Goal: Navigation & Orientation: Find specific page/section

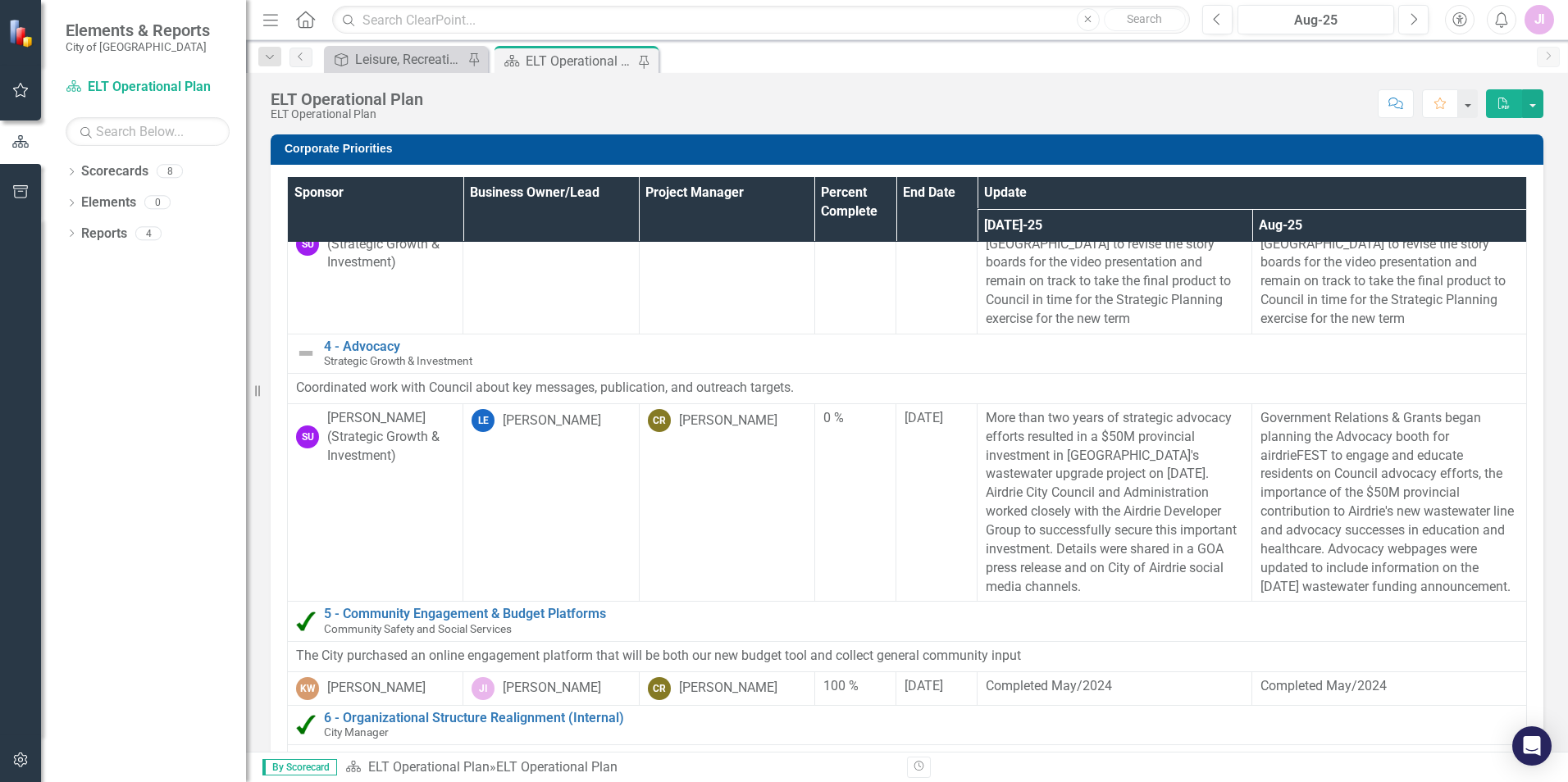
scroll to position [656, 0]
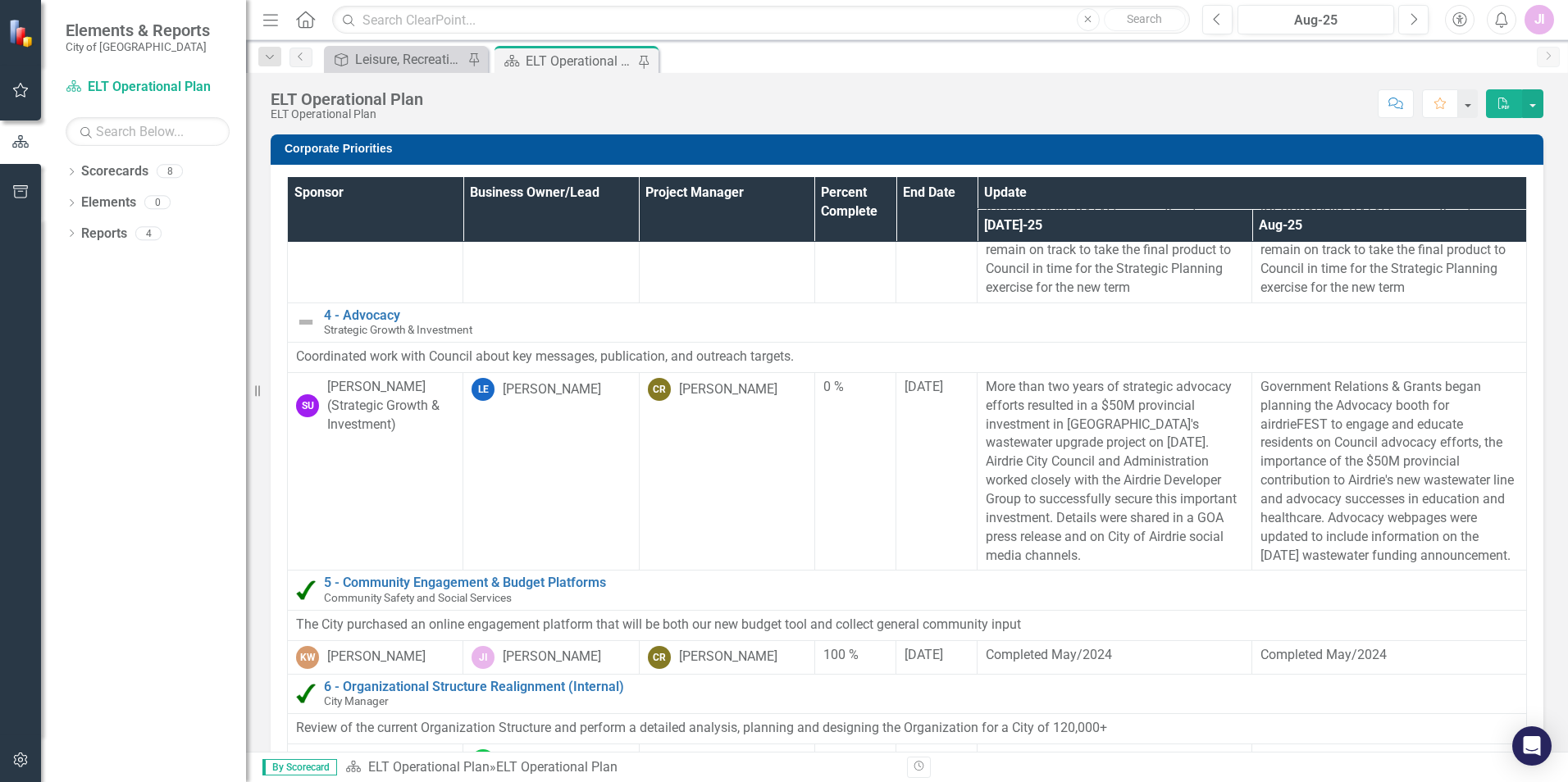
click at [985, 387] on p "More than two years of strategic advocacy efforts resulted in a $50M provincial…" at bounding box center [1114, 471] width 257 height 187
click at [1260, 387] on p "Government Relations & Grants began planning the Advocacy booth for airdrieFEST…" at bounding box center [1388, 471] width 257 height 187
drag, startPoint x: 1240, startPoint y: 383, endPoint x: 1268, endPoint y: 387, distance: 28.3
click at [1268, 387] on p "Government Relations & Grants began planning the Advocacy booth for airdrieFEST…" at bounding box center [1388, 471] width 257 height 187
drag, startPoint x: 1483, startPoint y: 557, endPoint x: 1491, endPoint y: 432, distance: 125.3
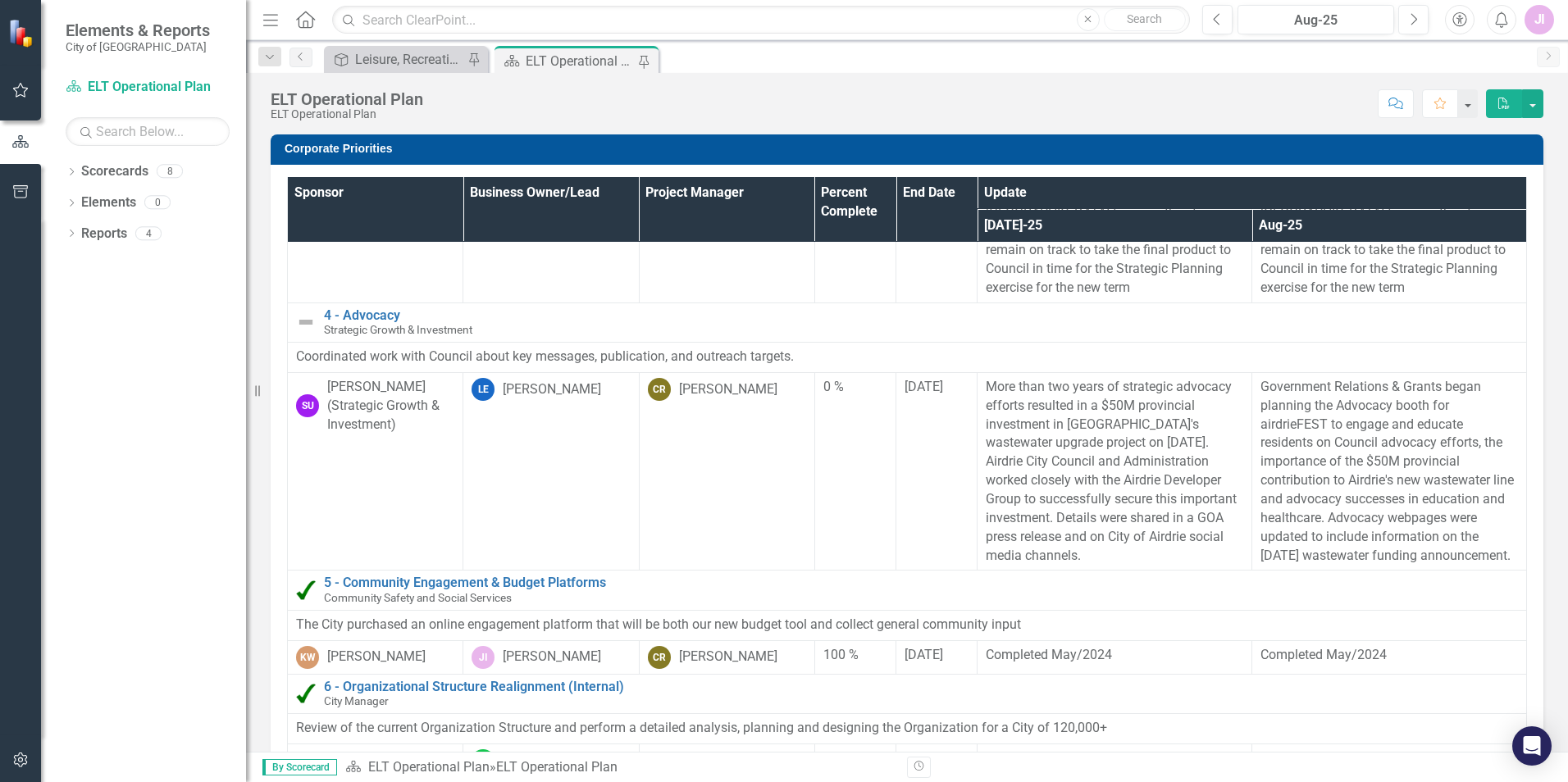
click at [1425, 509] on p "Government Relations & Grants began planning the Advocacy booth for airdrieFEST…" at bounding box center [1388, 471] width 257 height 187
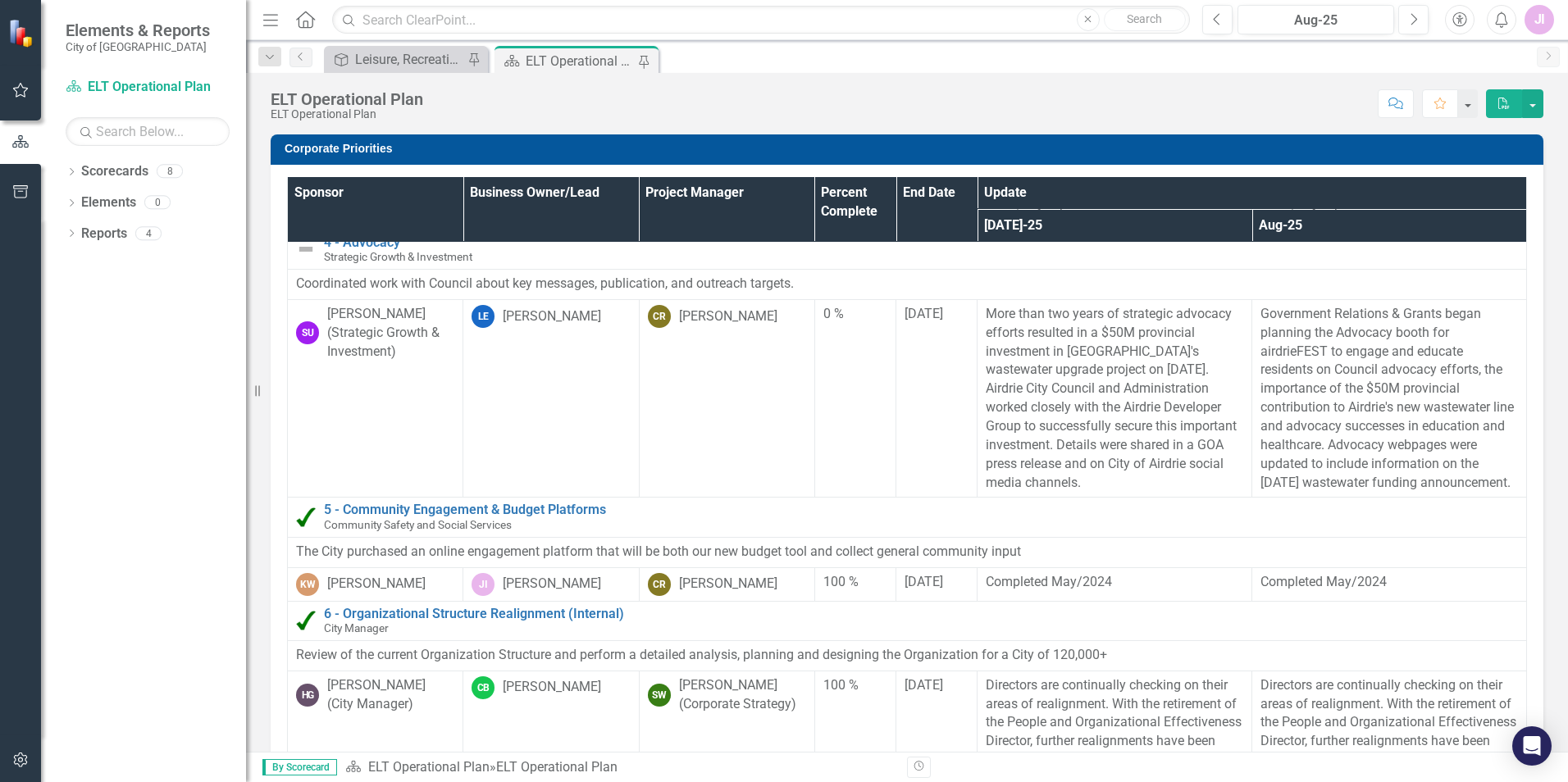
scroll to position [736, 0]
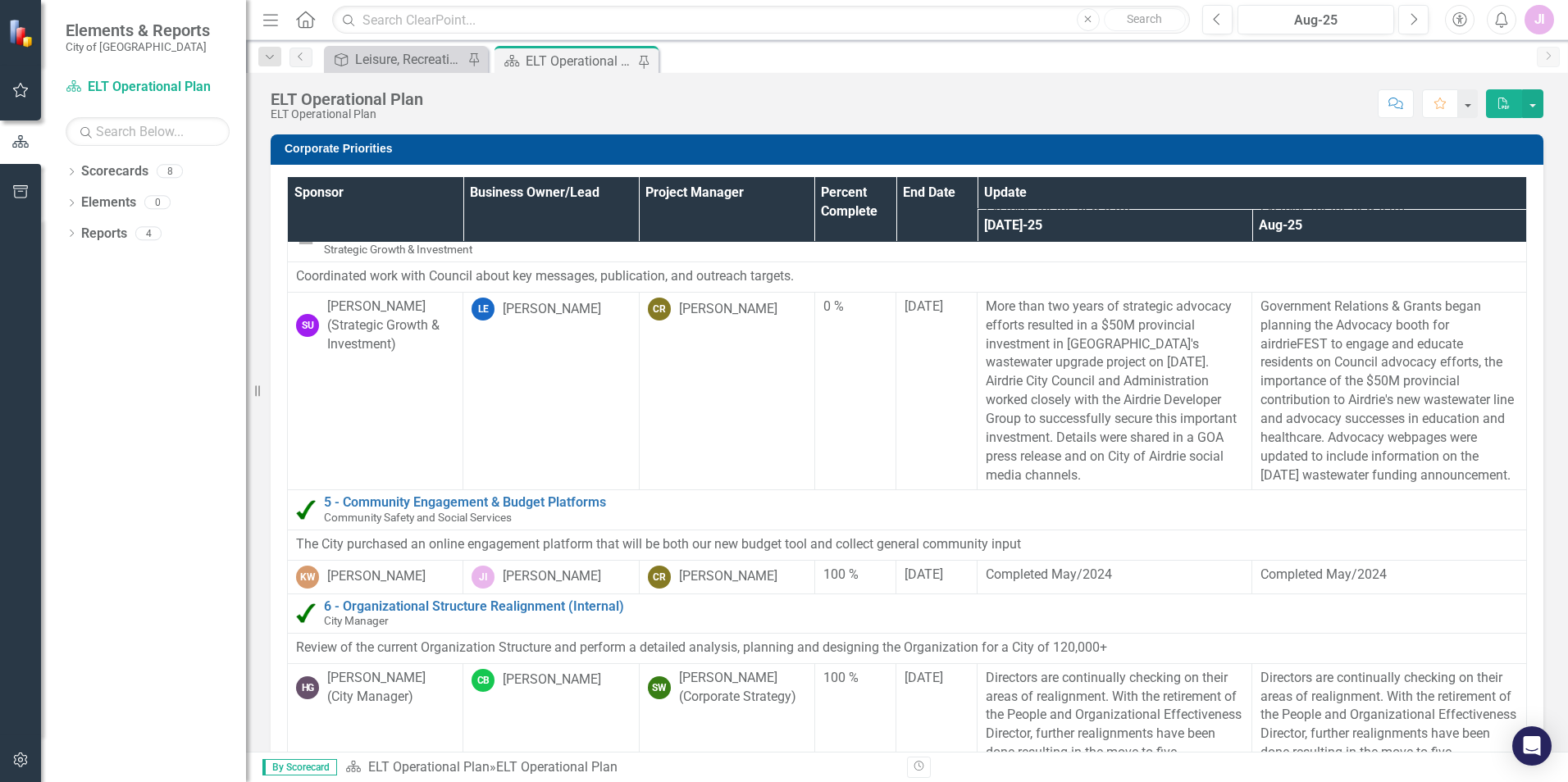
click at [1281, 395] on p "Government Relations & Grants began planning the Advocacy booth for airdrieFEST…" at bounding box center [1388, 391] width 257 height 187
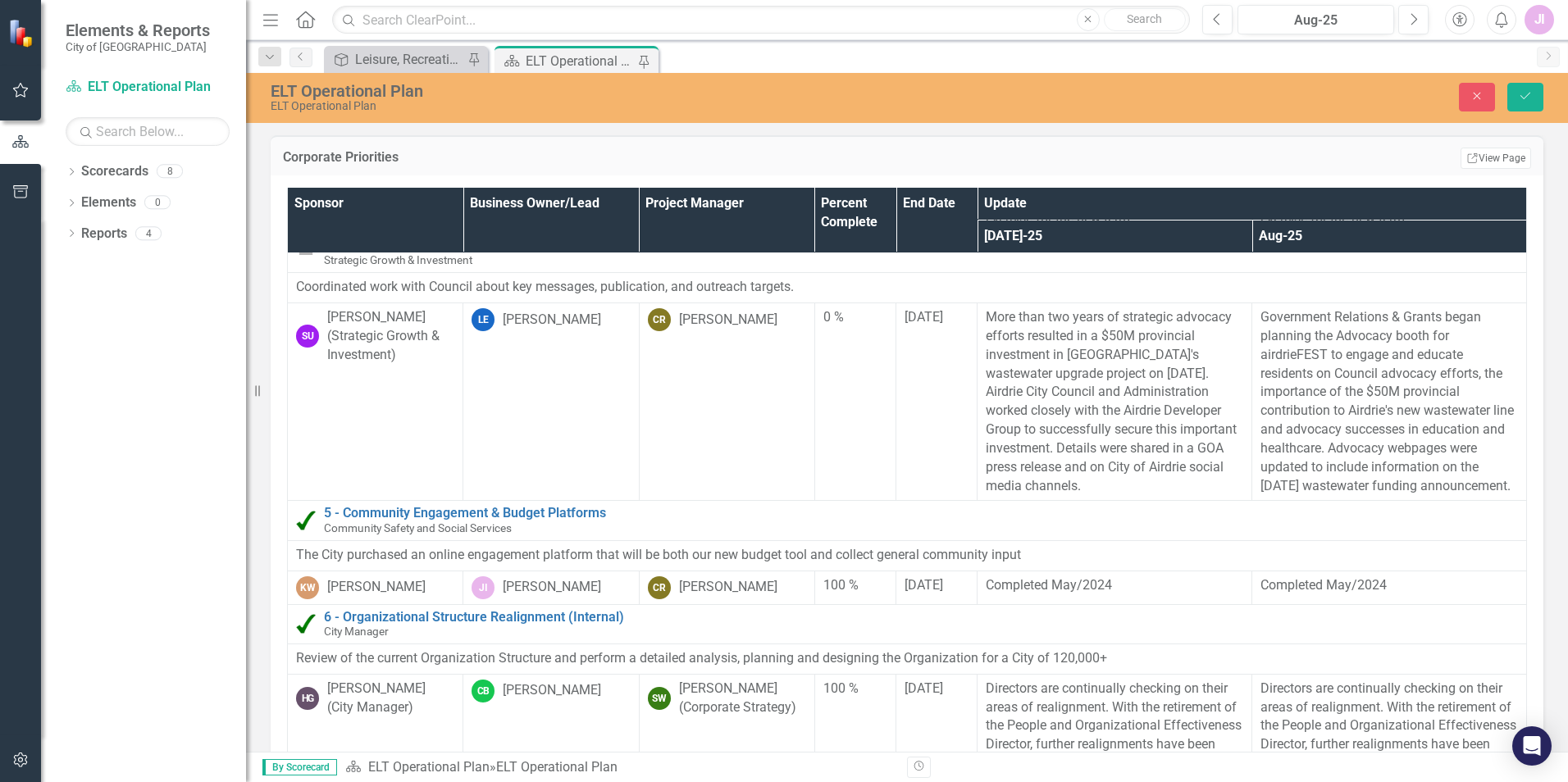
drag, startPoint x: 1246, startPoint y: 316, endPoint x: 1324, endPoint y: 455, distance: 159.4
click at [1324, 455] on p "Government Relations & Grants began planning the Advocacy booth for airdrieFEST…" at bounding box center [1388, 402] width 257 height 187
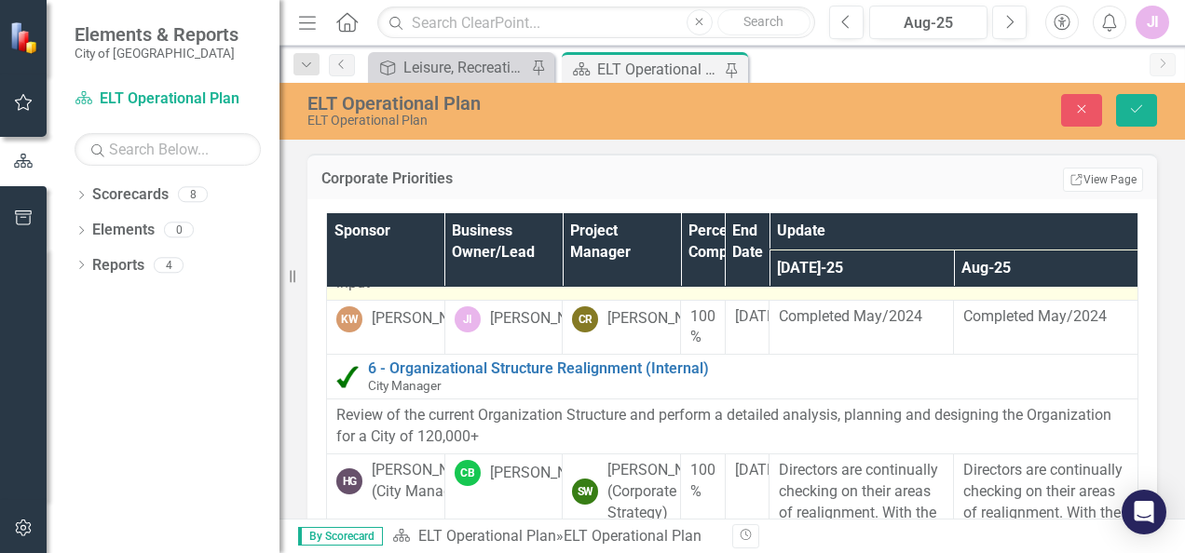
scroll to position [1676, 0]
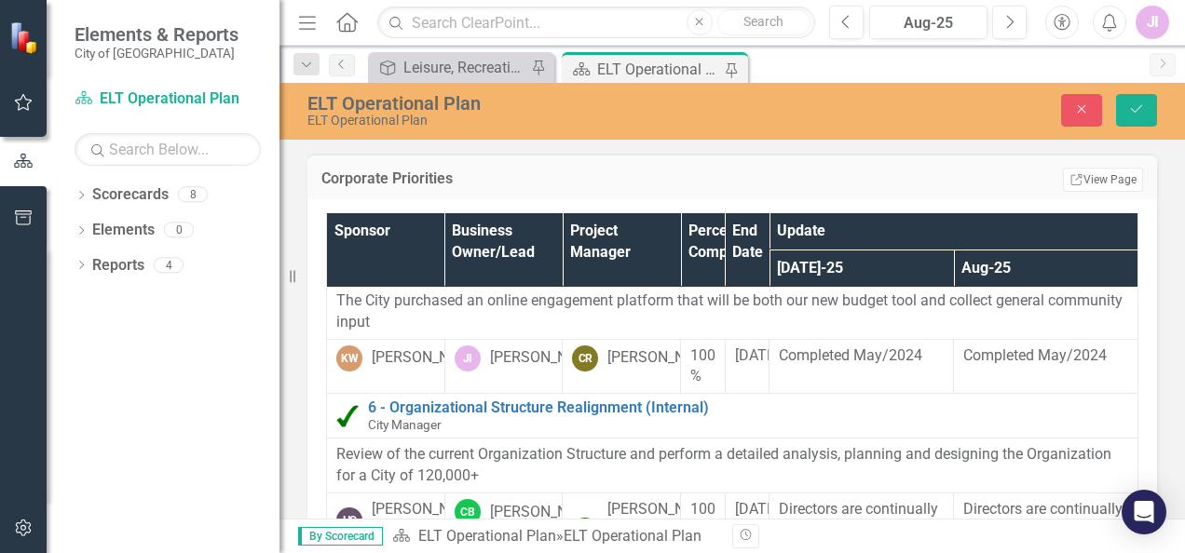
click at [472, 263] on link "5 - Community Engagement & Budget Platforms" at bounding box center [748, 254] width 760 height 17
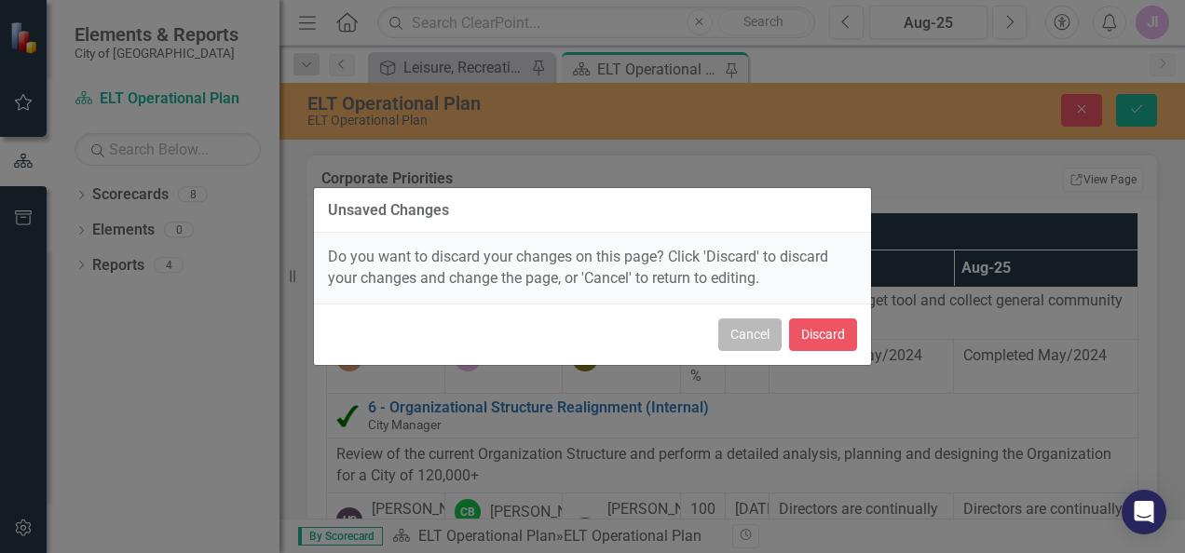
click at [766, 332] on button "Cancel" at bounding box center [749, 334] width 63 height 33
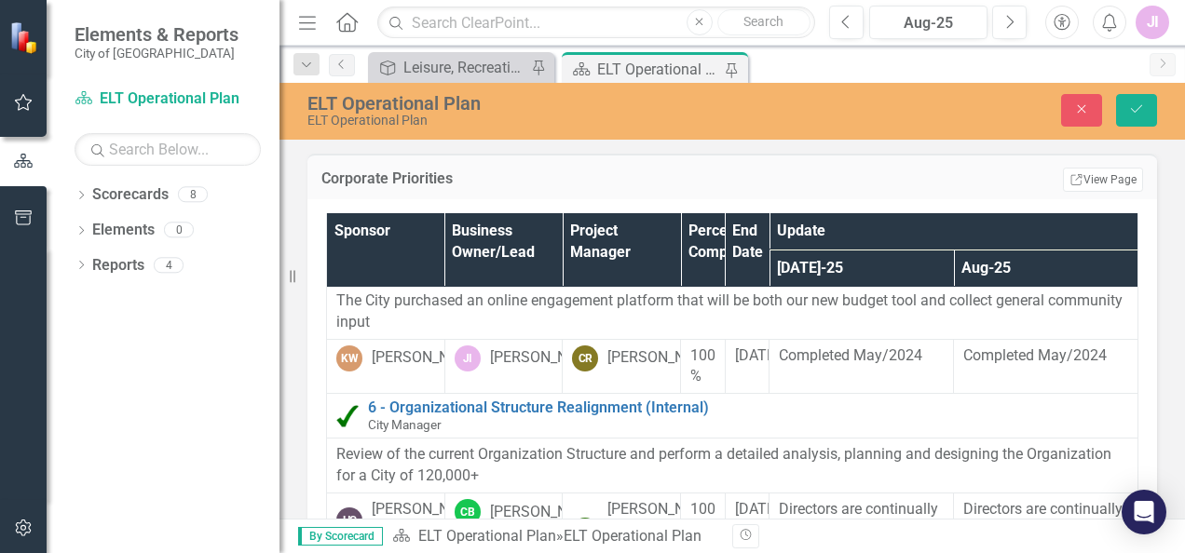
click at [486, 263] on link "5 - Community Engagement & Budget Platforms" at bounding box center [748, 254] width 760 height 17
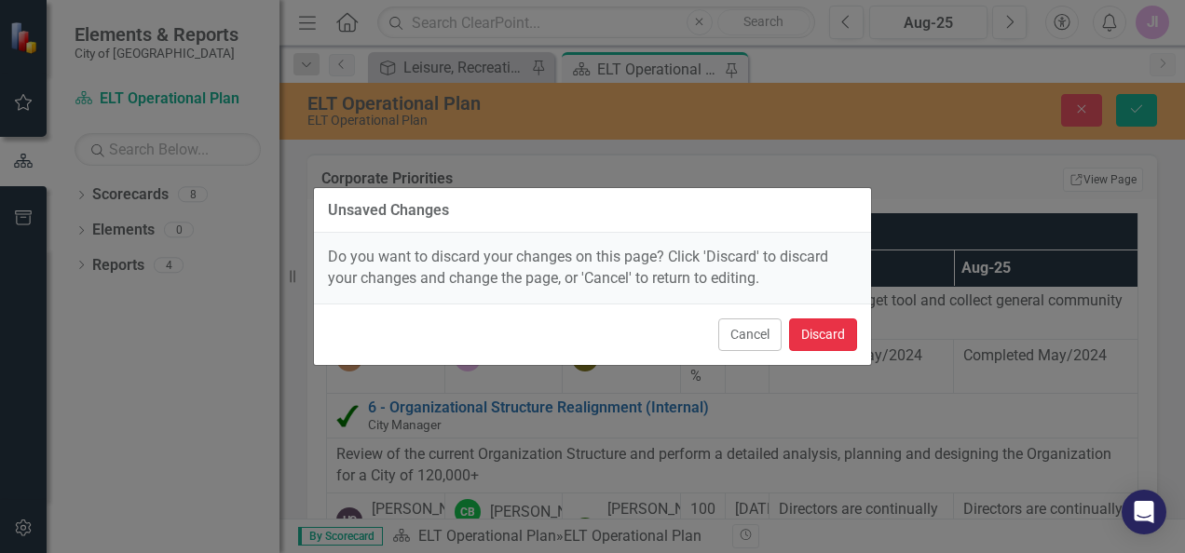
click at [844, 339] on button "Discard" at bounding box center [823, 334] width 68 height 33
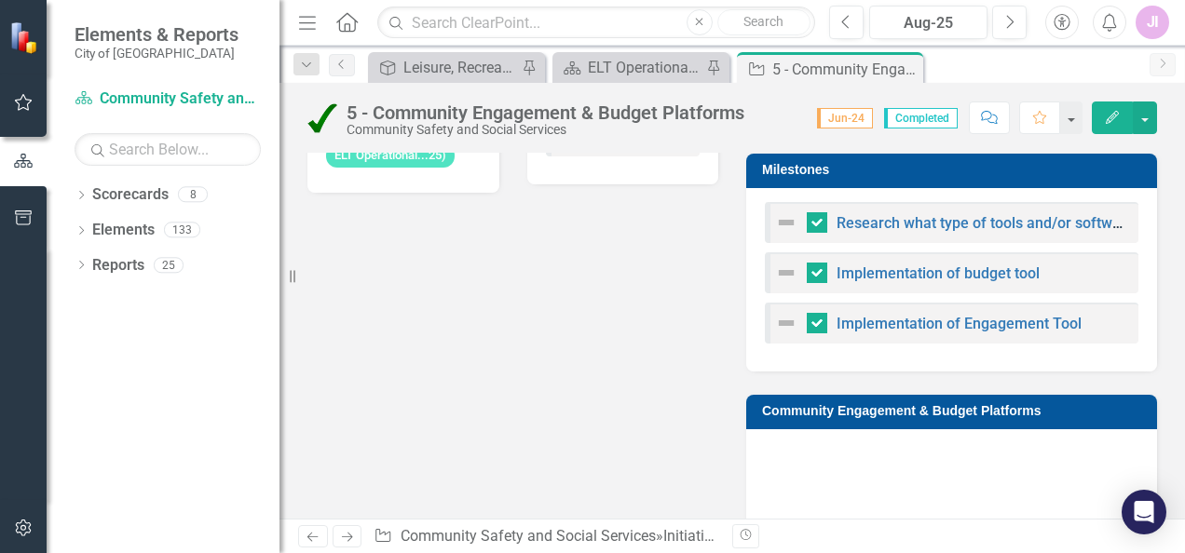
scroll to position [940, 0]
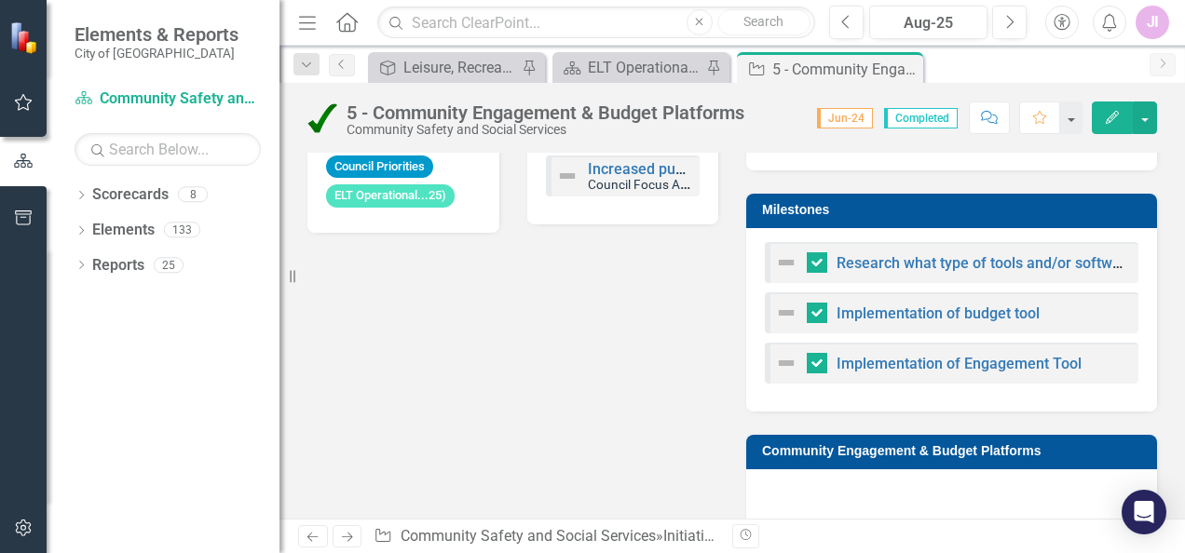
click at [775, 362] on img at bounding box center [786, 363] width 22 height 22
click at [865, 361] on link "Implementation of Engagement Tool" at bounding box center [958, 364] width 245 height 18
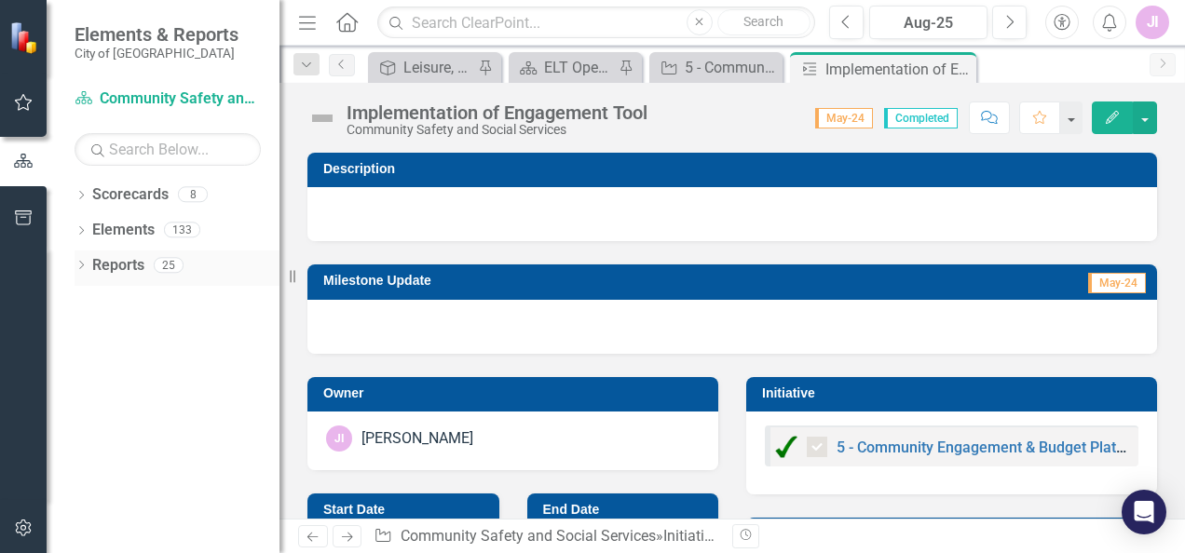
click at [123, 268] on link "Reports" at bounding box center [118, 265] width 52 height 21
click at [163, 93] on link "Scorecard Community Safety and Social Services" at bounding box center [168, 98] width 186 height 21
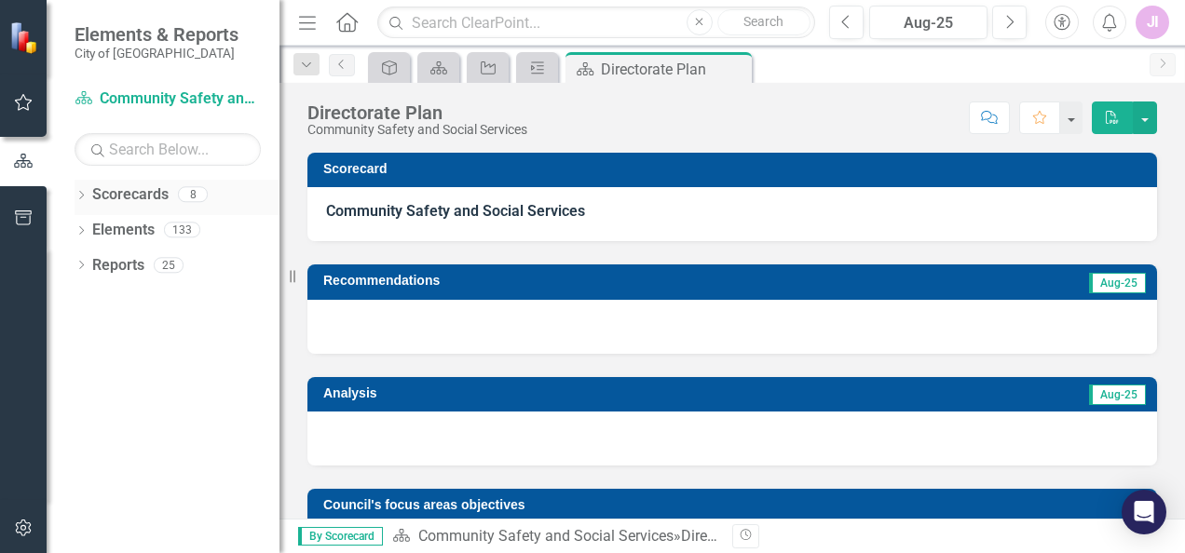
click at [127, 194] on link "Scorecards" at bounding box center [130, 194] width 76 height 21
